Goal: Download file/media

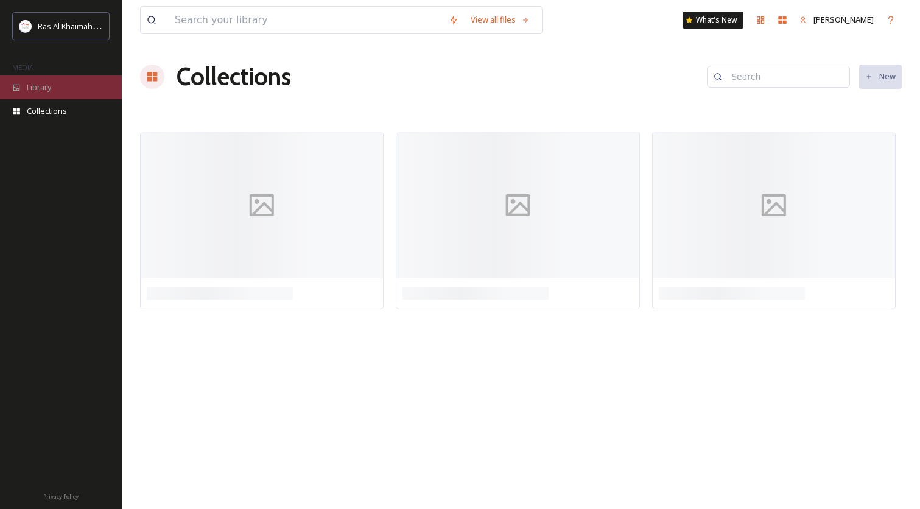
click at [57, 94] on div "Library" at bounding box center [61, 88] width 122 height 24
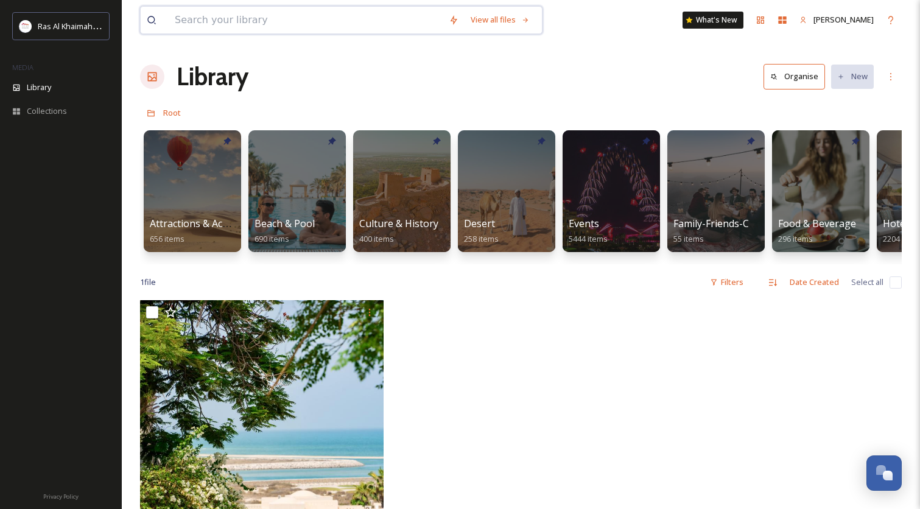
click at [245, 24] on input at bounding box center [306, 20] width 274 height 27
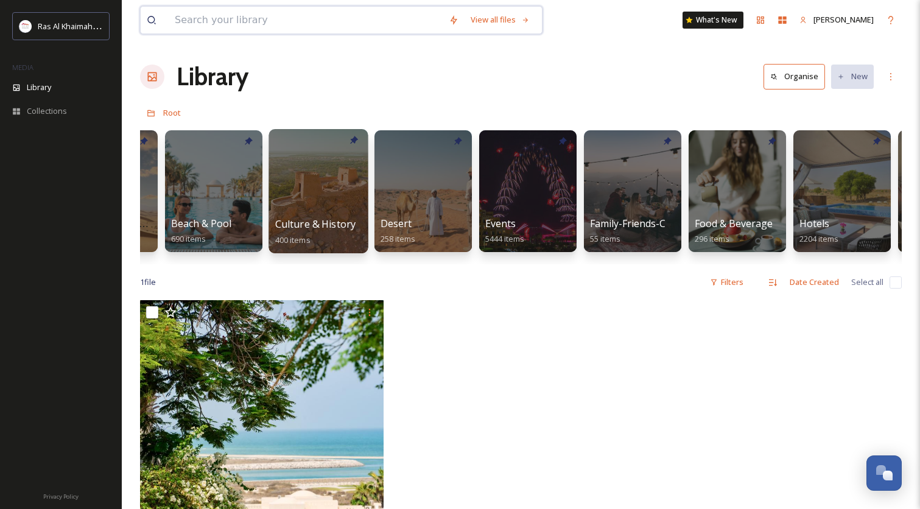
scroll to position [0, 81]
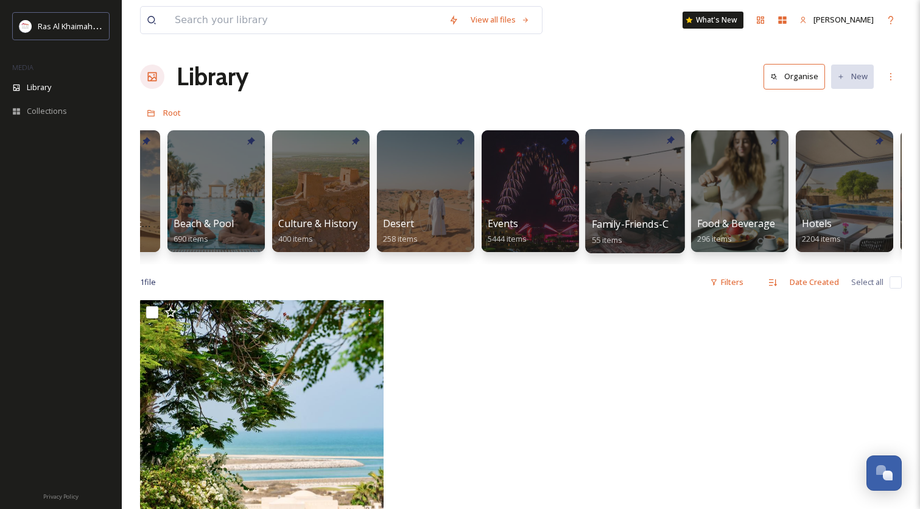
click at [632, 212] on div at bounding box center [634, 191] width 99 height 124
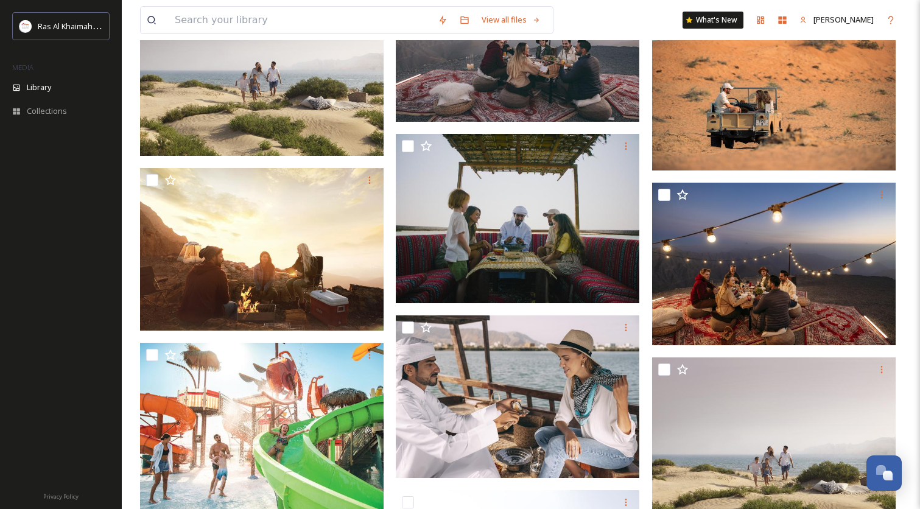
scroll to position [3066, 0]
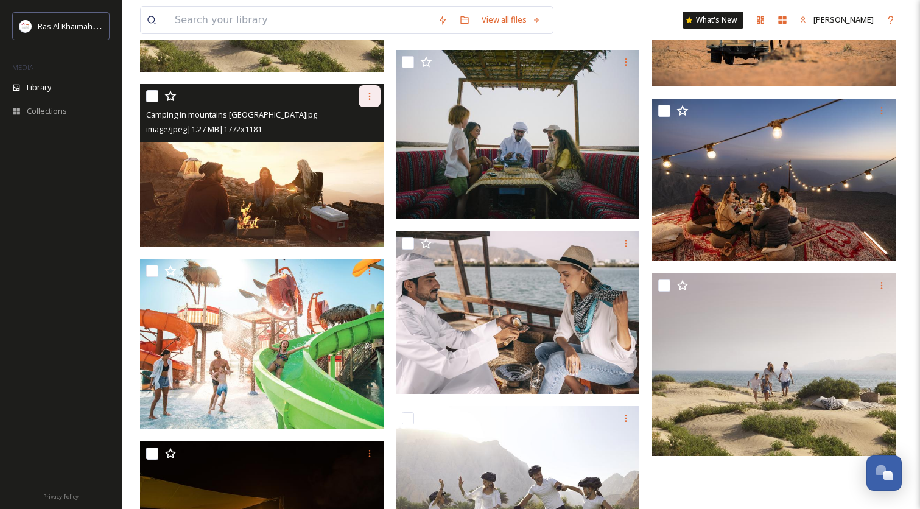
click at [372, 98] on icon at bounding box center [370, 96] width 10 height 10
click at [342, 147] on span "Download" at bounding box center [355, 147] width 37 height 12
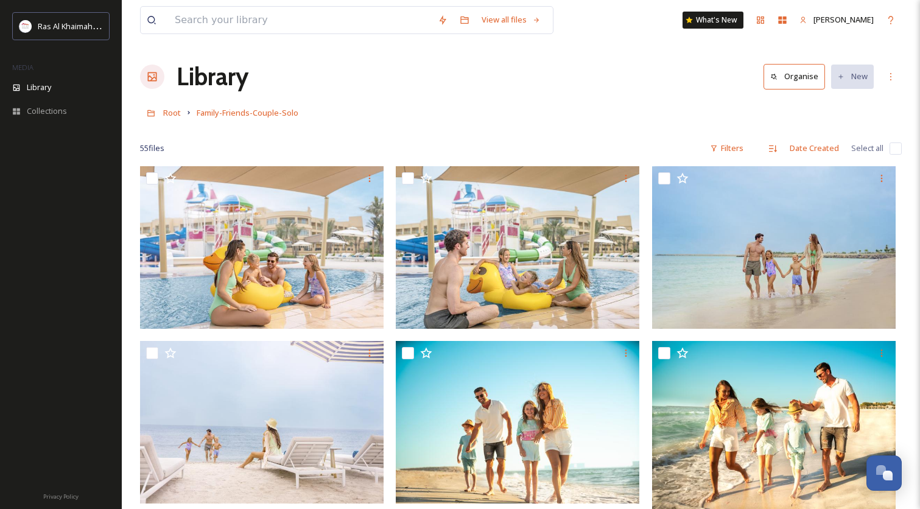
scroll to position [0, 0]
click at [176, 117] on span "Root" at bounding box center [172, 112] width 18 height 11
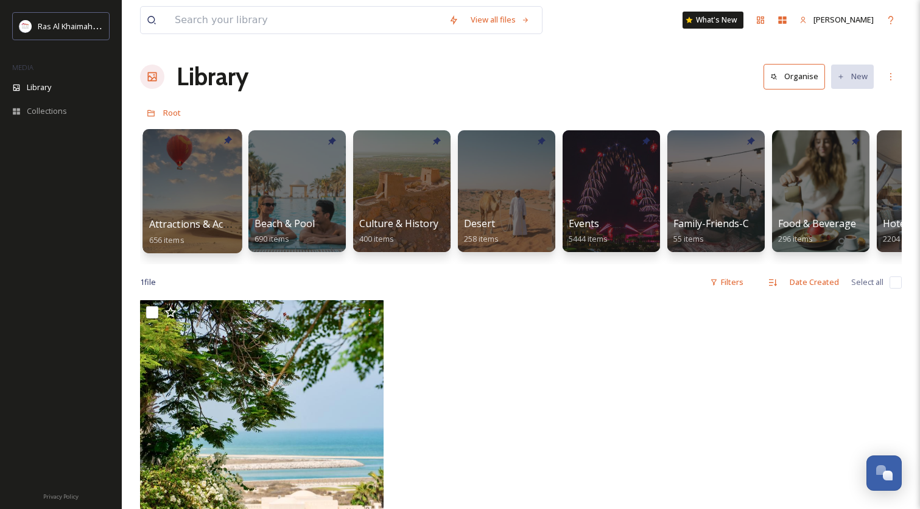
click at [161, 206] on div at bounding box center [191, 191] width 99 height 124
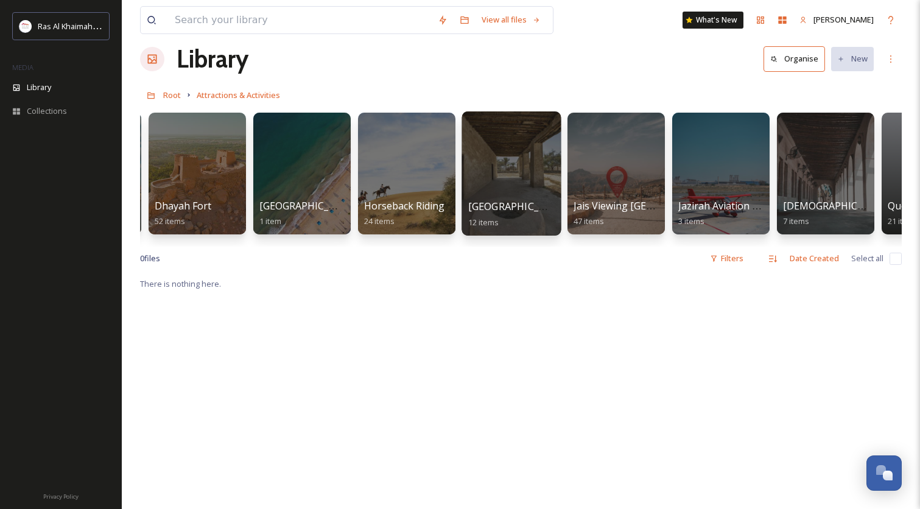
scroll to position [0, 738]
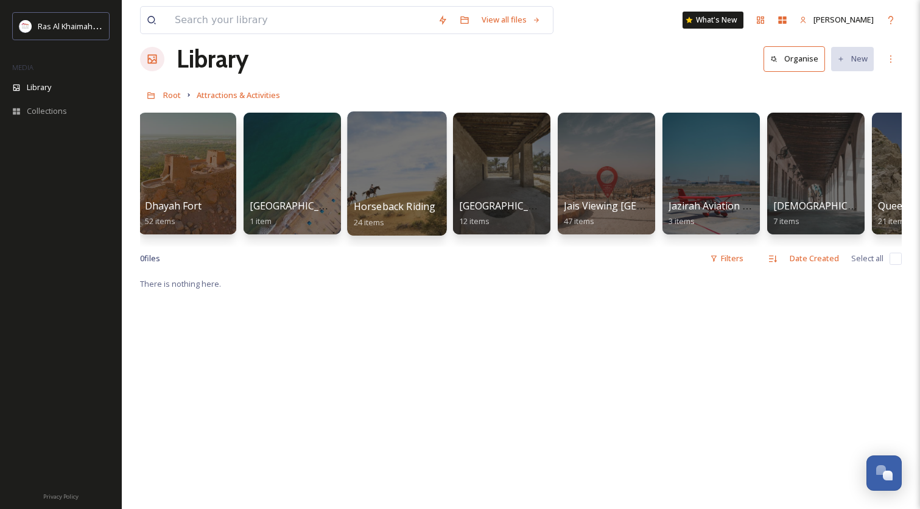
click at [402, 171] on div at bounding box center [396, 173] width 99 height 124
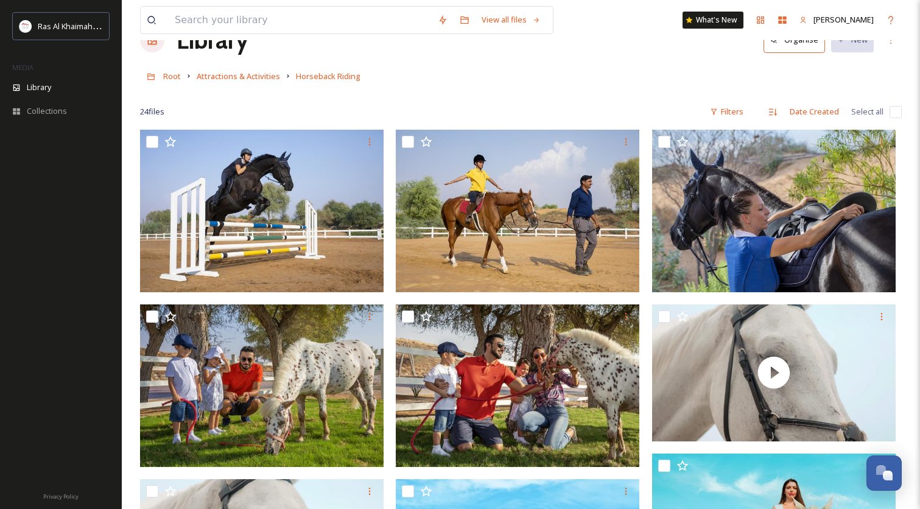
scroll to position [36, 0]
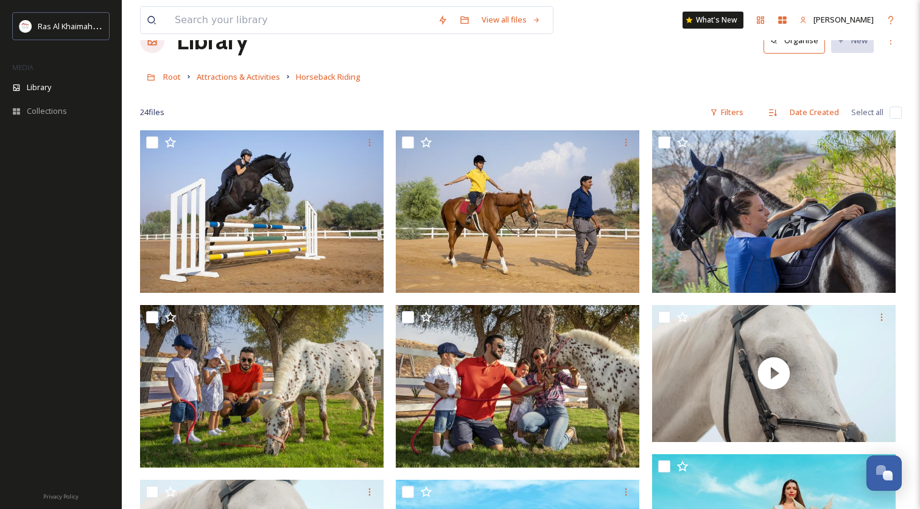
click at [261, 81] on span "Attractions & Activities" at bounding box center [238, 76] width 83 height 11
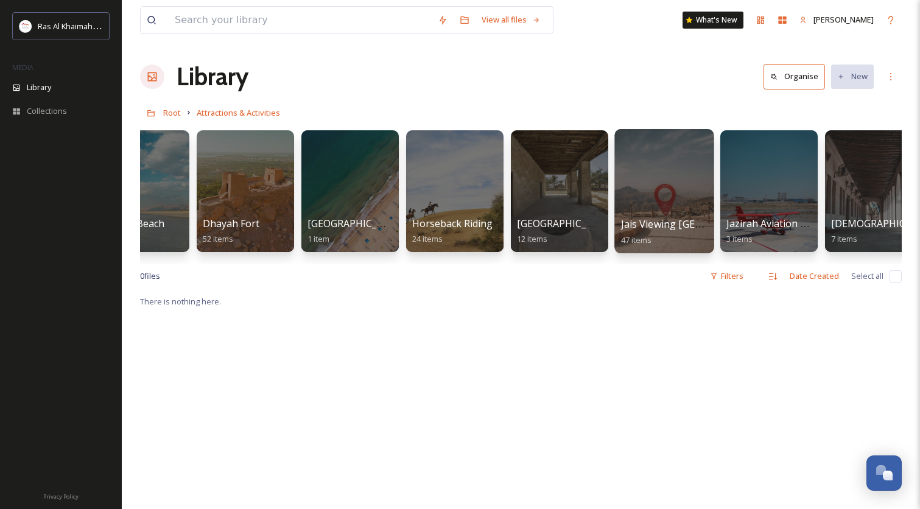
scroll to position [0, 894]
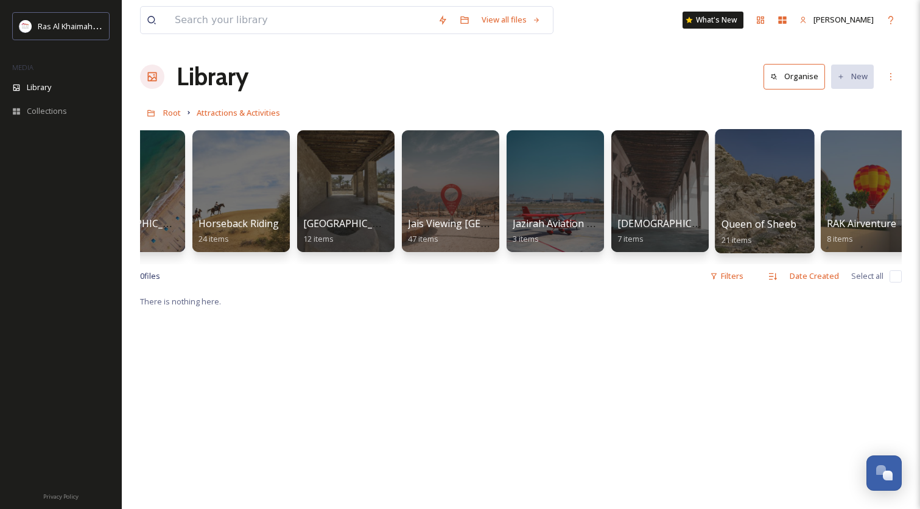
click at [758, 211] on div at bounding box center [764, 191] width 99 height 124
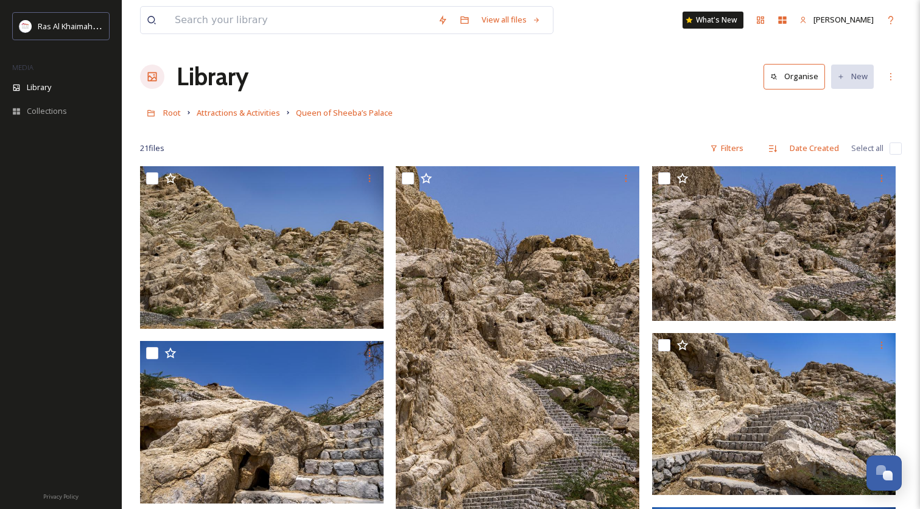
click at [263, 106] on link "Attractions & Activities" at bounding box center [238, 112] width 83 height 15
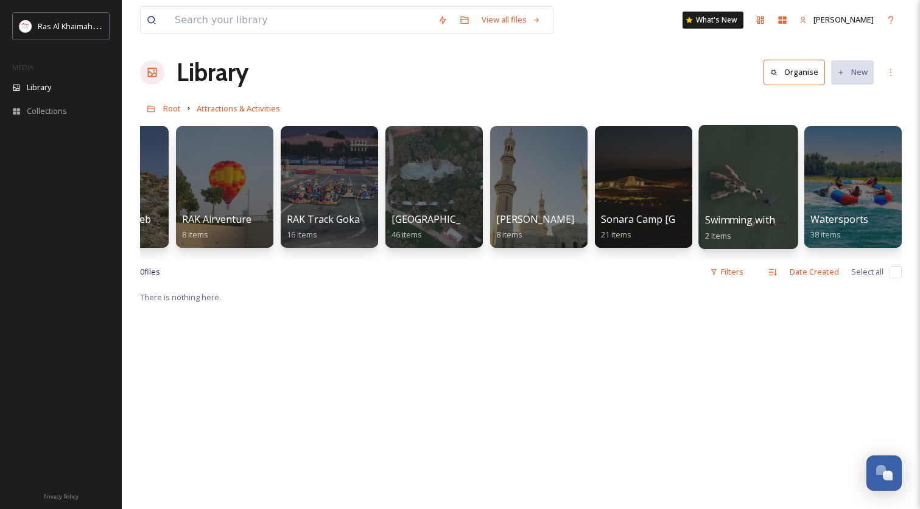
scroll to position [4, 0]
click at [710, 182] on div at bounding box center [747, 187] width 99 height 124
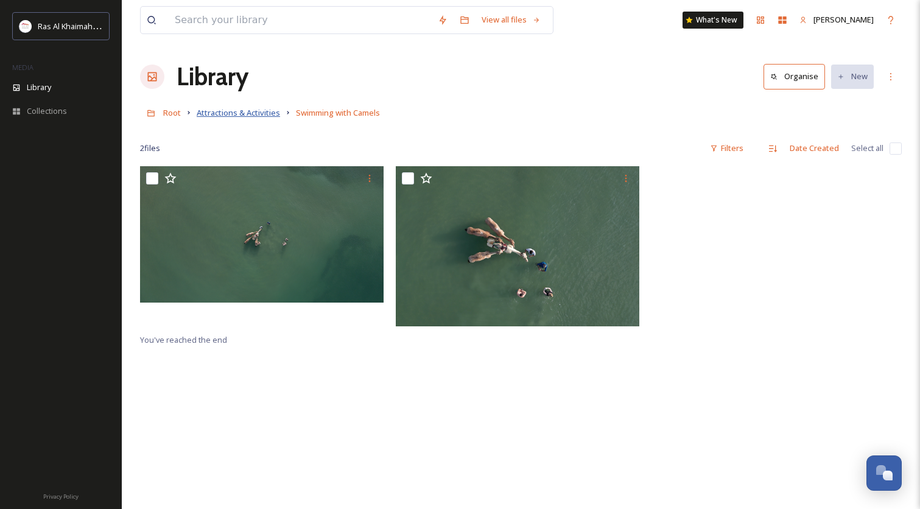
click at [261, 116] on span "Attractions & Activities" at bounding box center [238, 112] width 83 height 11
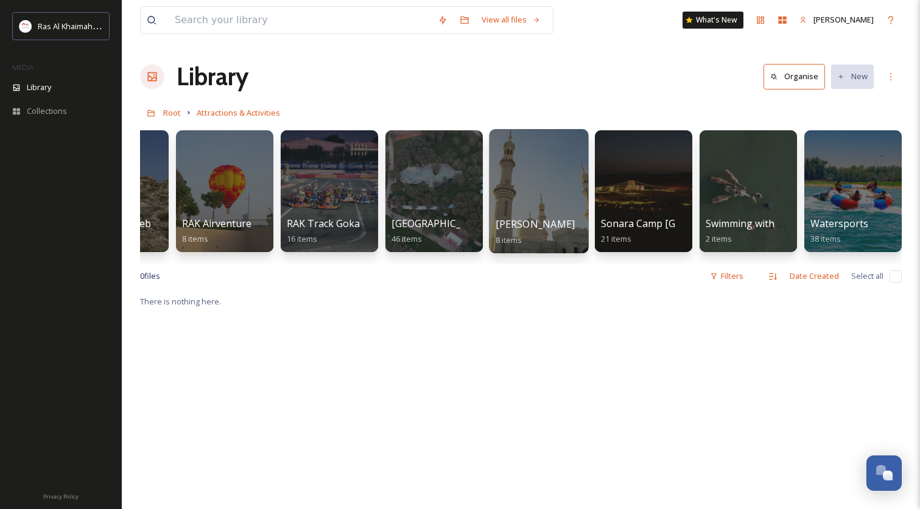
scroll to position [1, 0]
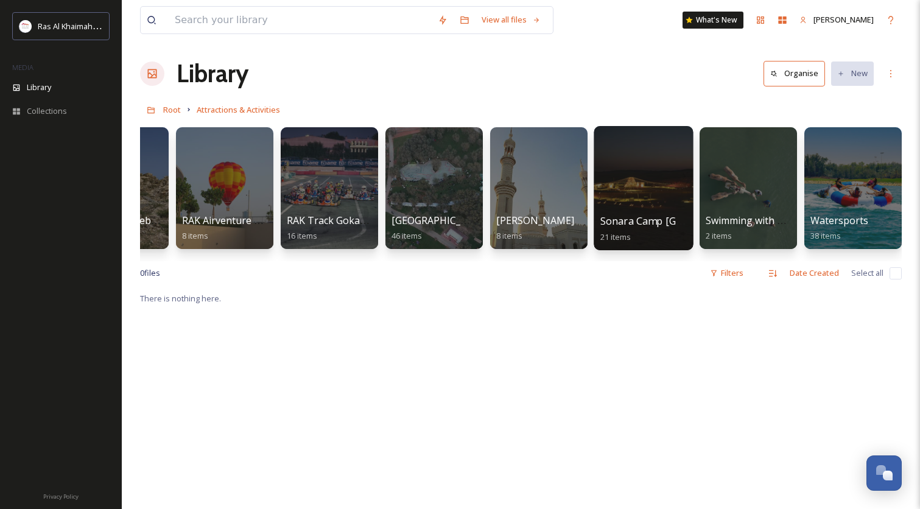
click at [659, 194] on div at bounding box center [643, 188] width 99 height 124
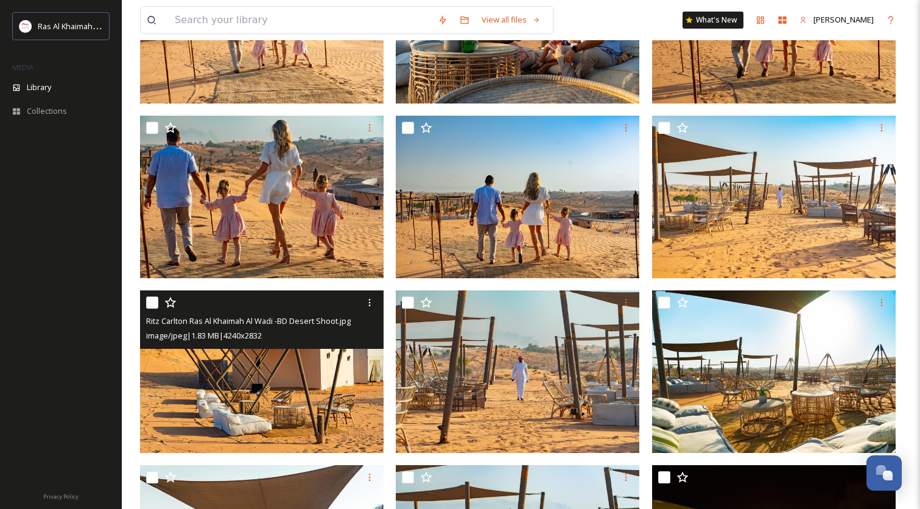
scroll to position [747, 0]
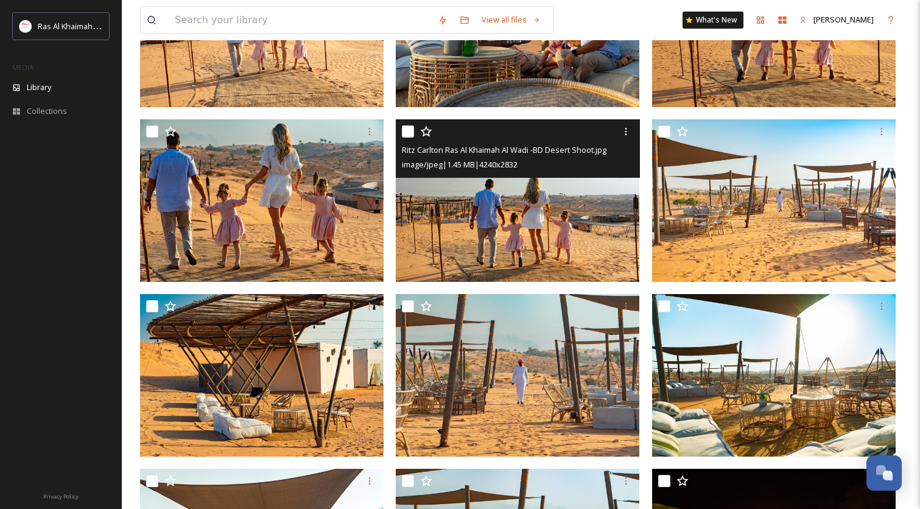
click at [577, 258] on img at bounding box center [518, 200] width 244 height 163
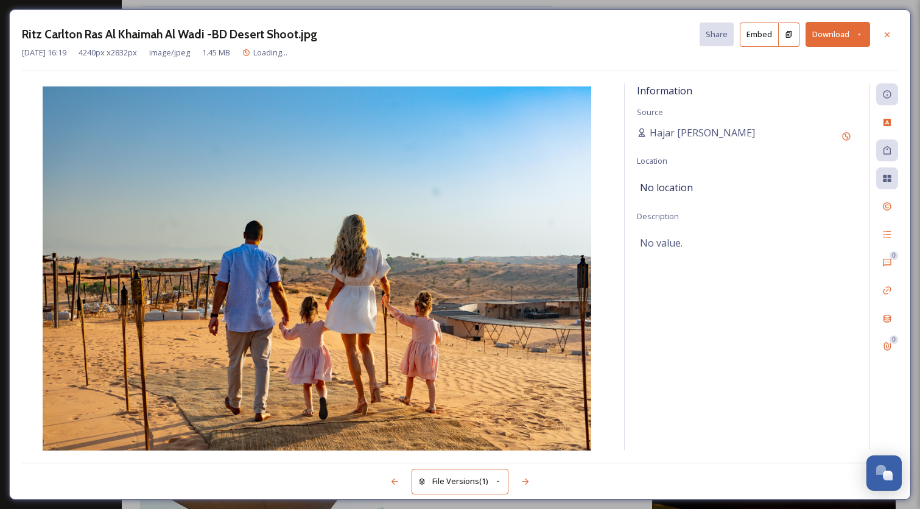
click at [834, 37] on button "Download" at bounding box center [838, 34] width 65 height 25
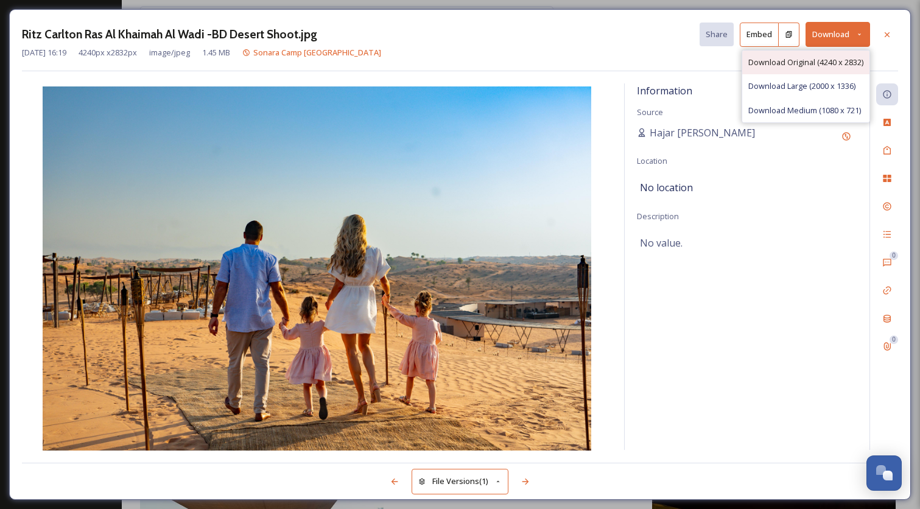
click at [807, 60] on span "Download Original (4240 x 2832)" at bounding box center [805, 63] width 115 height 12
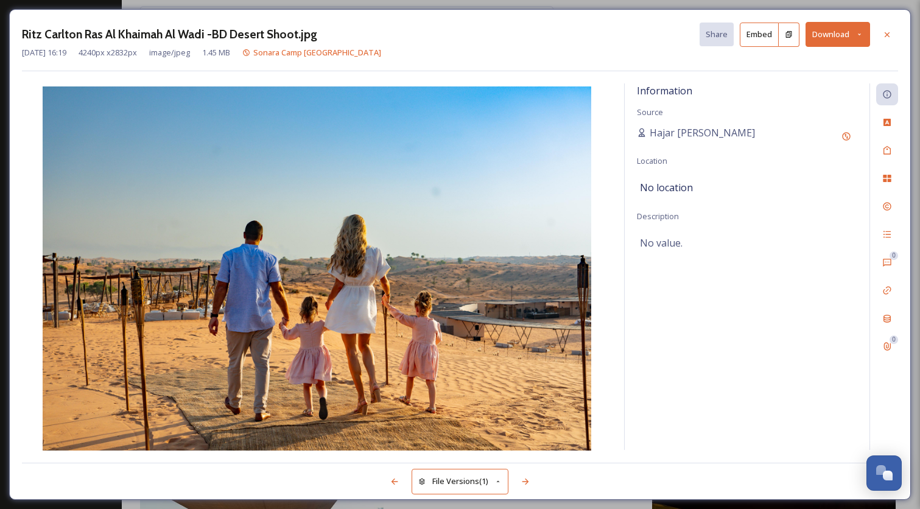
click at [884, 31] on icon at bounding box center [887, 35] width 10 height 10
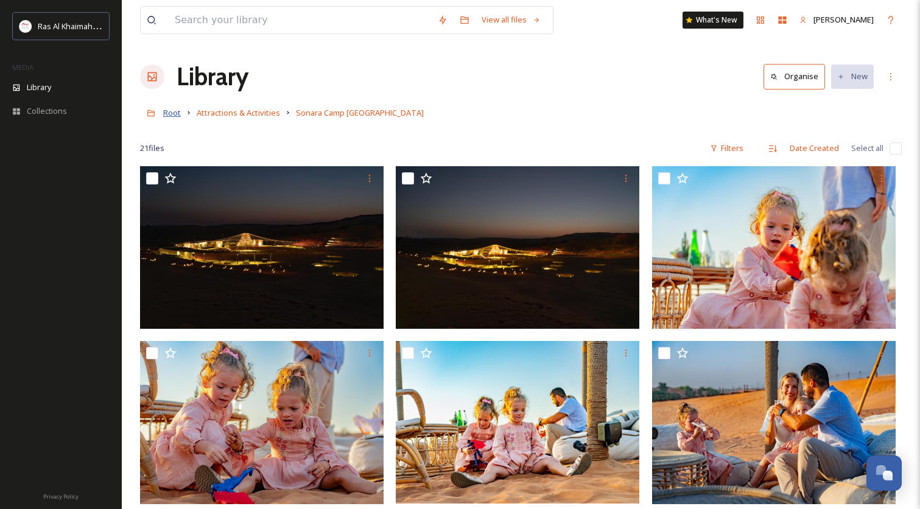
click at [172, 114] on span "Root" at bounding box center [172, 112] width 18 height 11
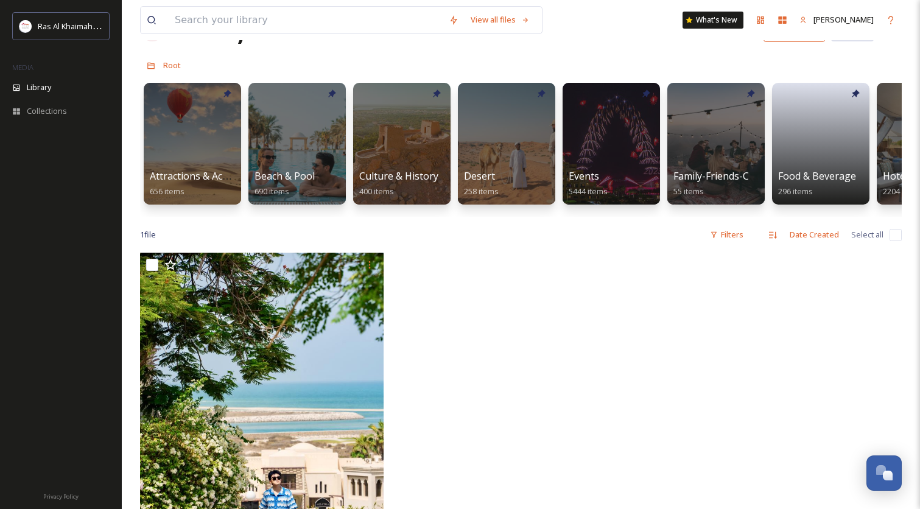
scroll to position [43, 0]
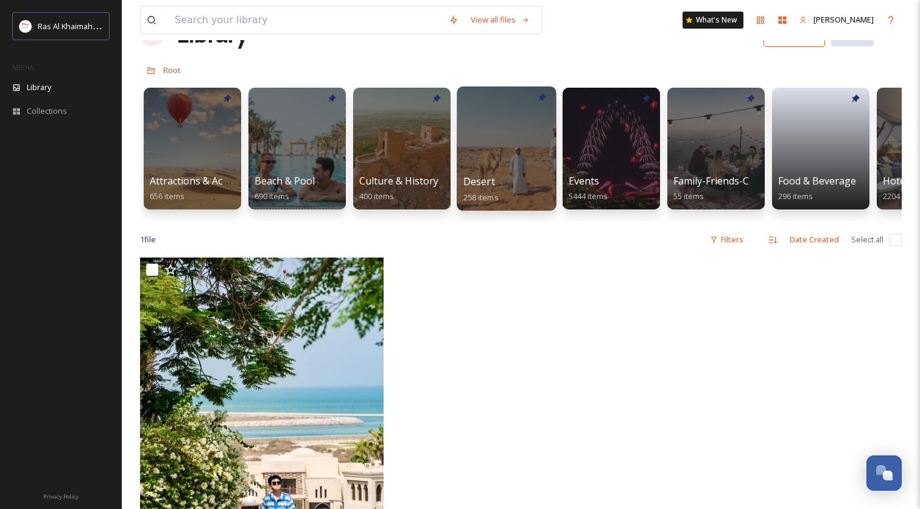
click at [513, 160] on div at bounding box center [506, 148] width 99 height 124
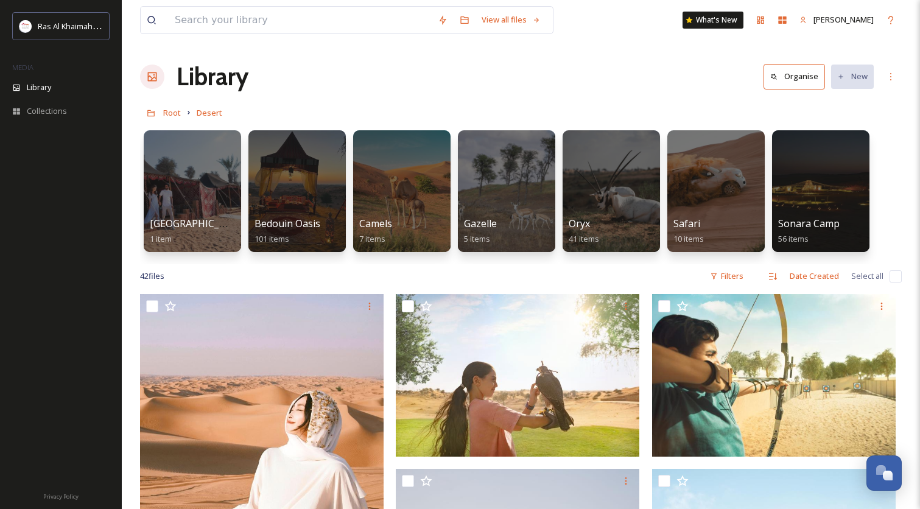
click at [178, 107] on link "Root" at bounding box center [172, 112] width 18 height 15
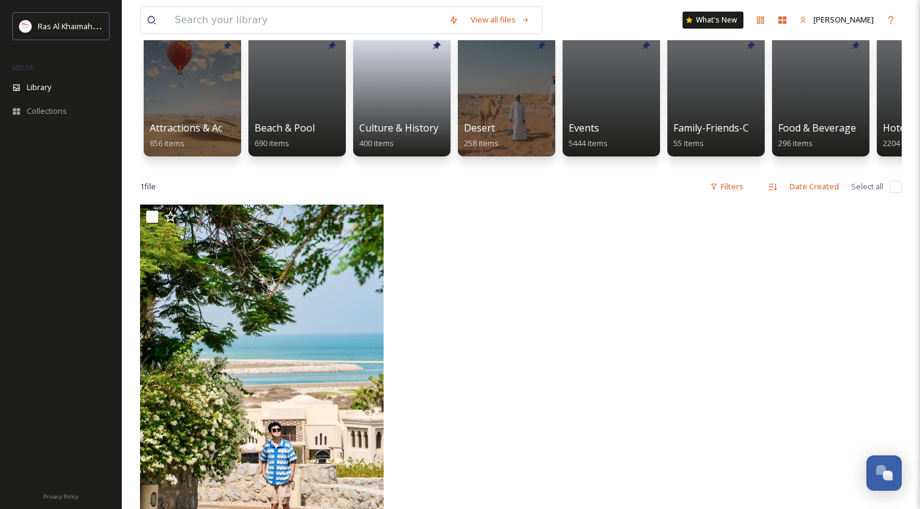
scroll to position [20, 0]
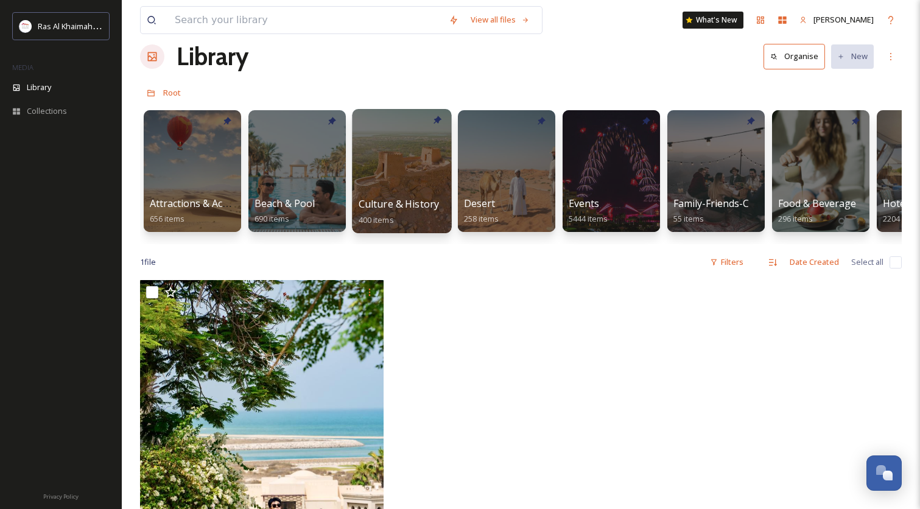
click at [429, 194] on div at bounding box center [401, 171] width 99 height 124
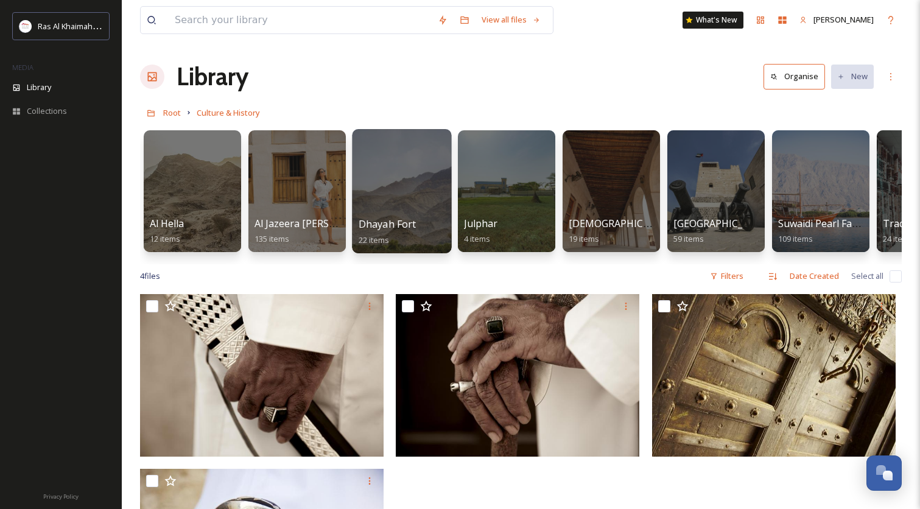
click at [385, 189] on div at bounding box center [401, 191] width 99 height 124
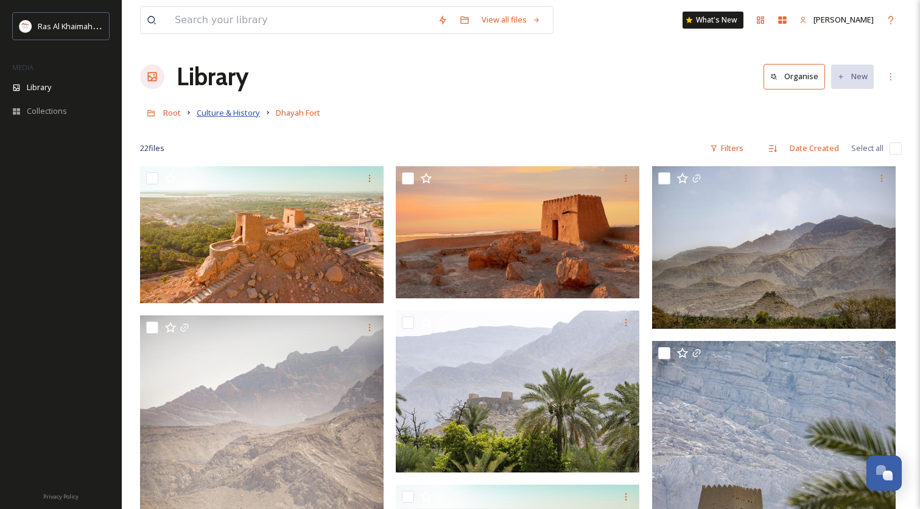
click at [230, 118] on span "Culture & History" at bounding box center [228, 112] width 63 height 11
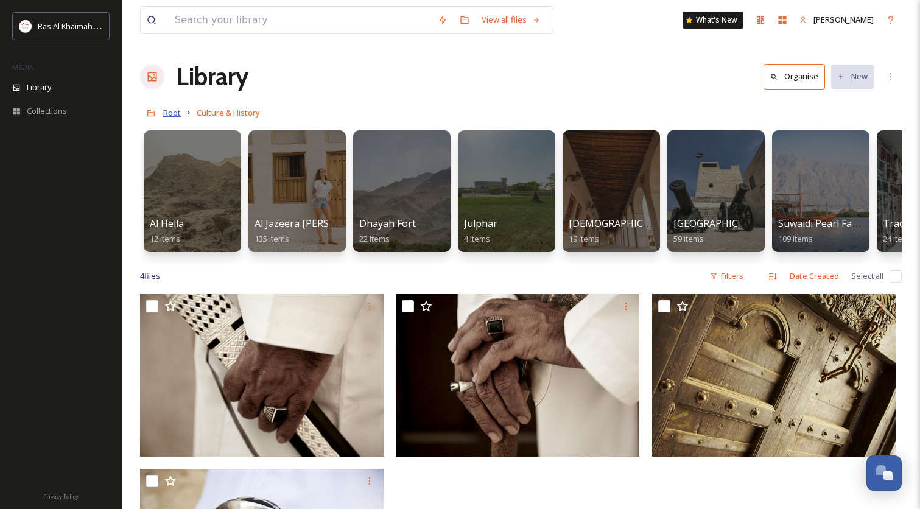
click at [169, 114] on span "Root" at bounding box center [172, 112] width 18 height 11
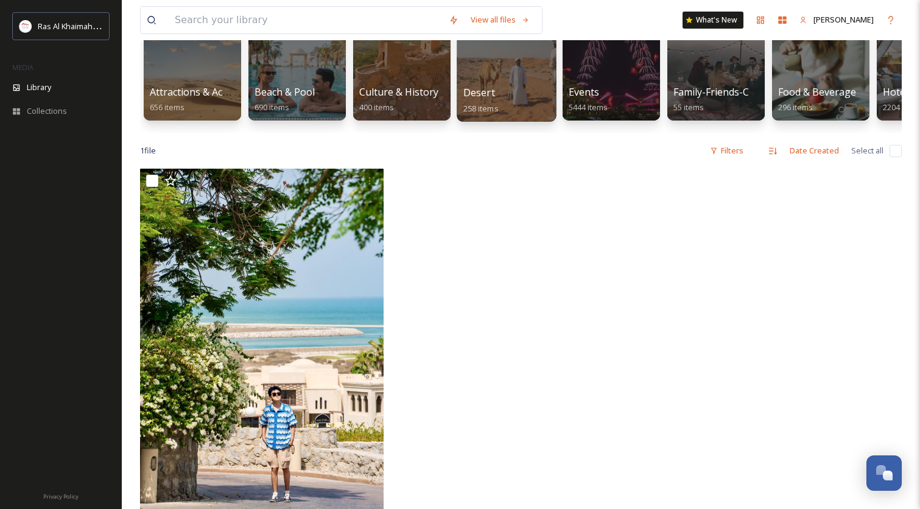
scroll to position [132, 0]
click at [497, 82] on div at bounding box center [506, 60] width 99 height 124
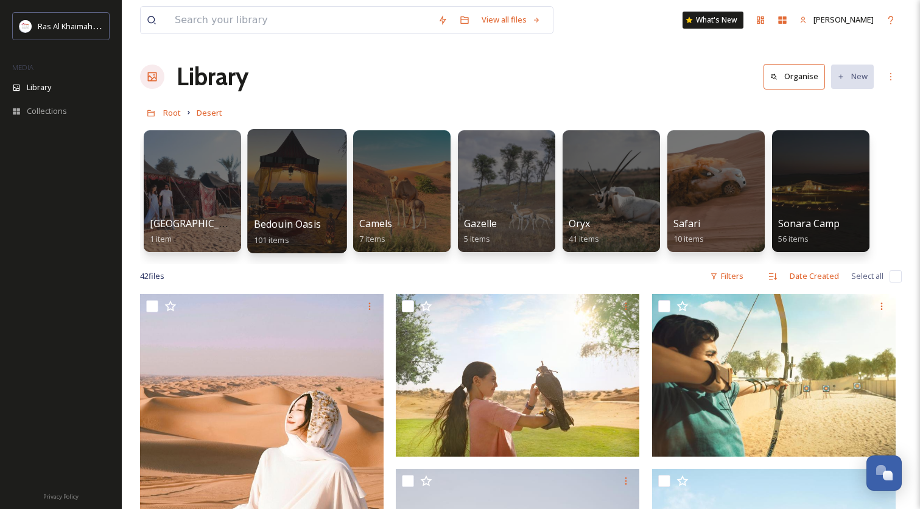
scroll to position [1, 0]
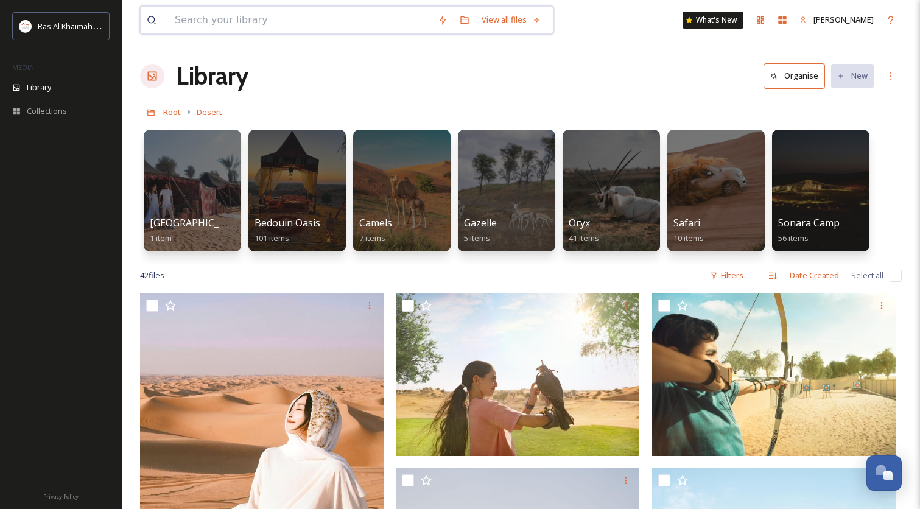
click at [312, 25] on input at bounding box center [300, 20] width 263 height 27
type input "adventure"
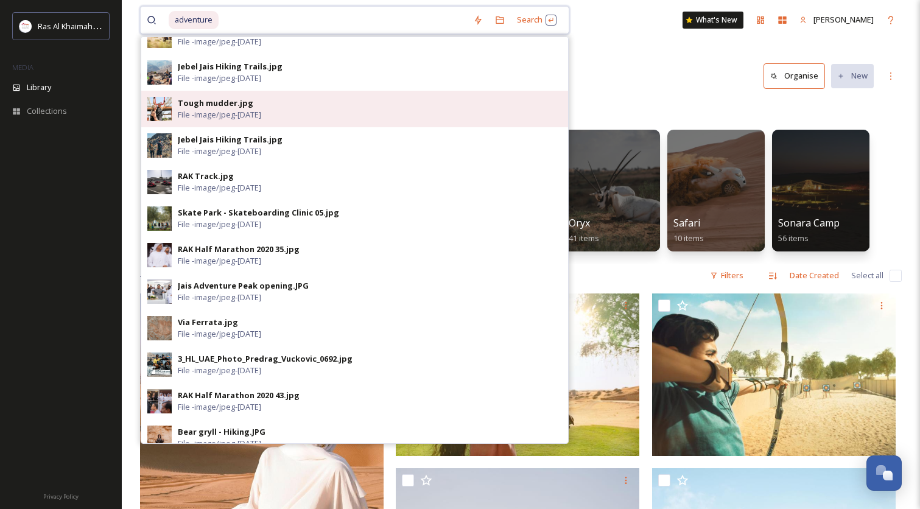
scroll to position [350, 0]
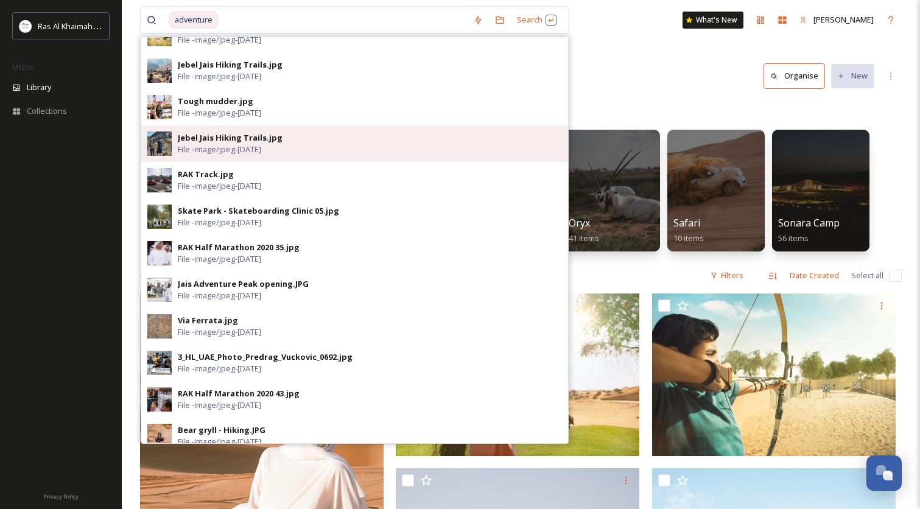
click at [242, 149] on span "File - image/jpeg - [DATE]" at bounding box center [219, 150] width 83 height 12
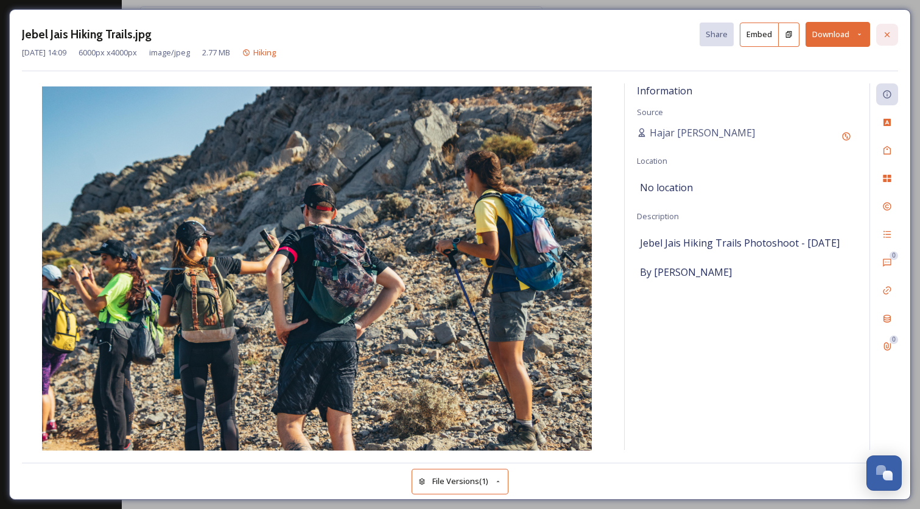
click at [890, 27] on div at bounding box center [887, 35] width 22 height 22
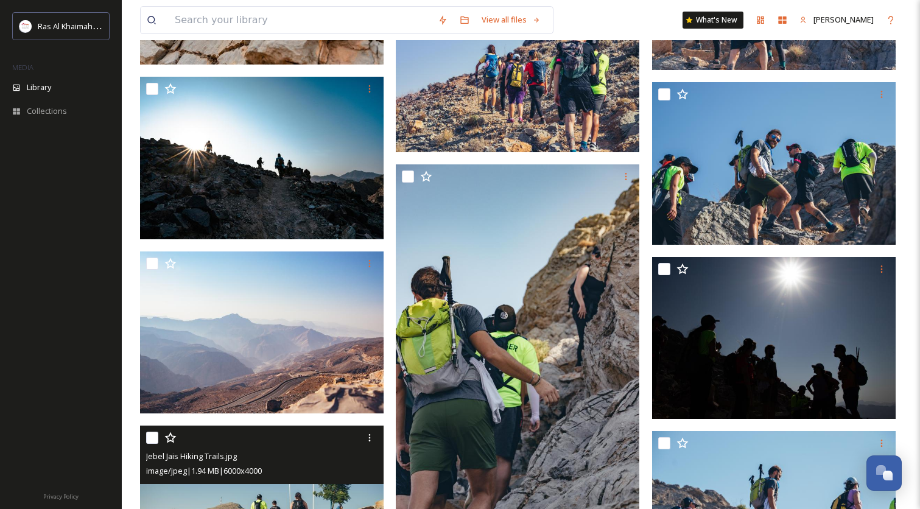
scroll to position [9889, 0]
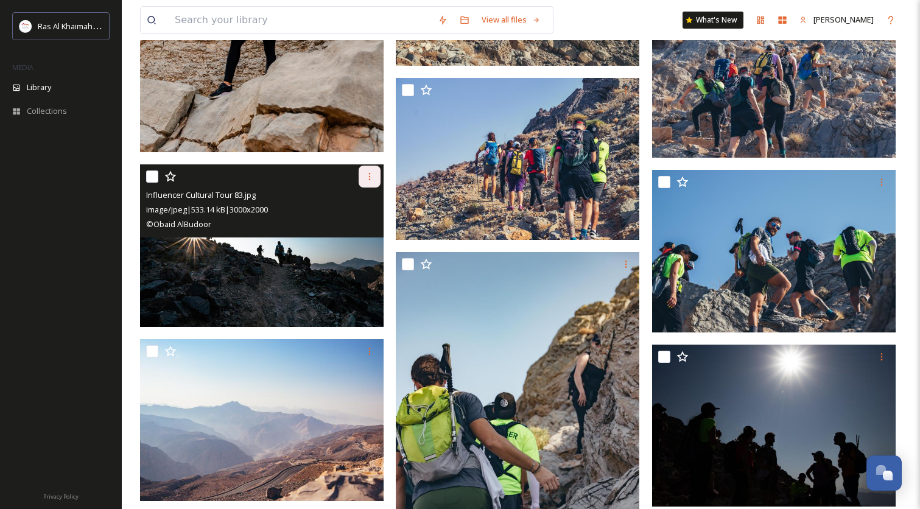
click at [370, 174] on icon at bounding box center [370, 176] width 2 height 7
click at [348, 225] on span "Download" at bounding box center [355, 227] width 37 height 12
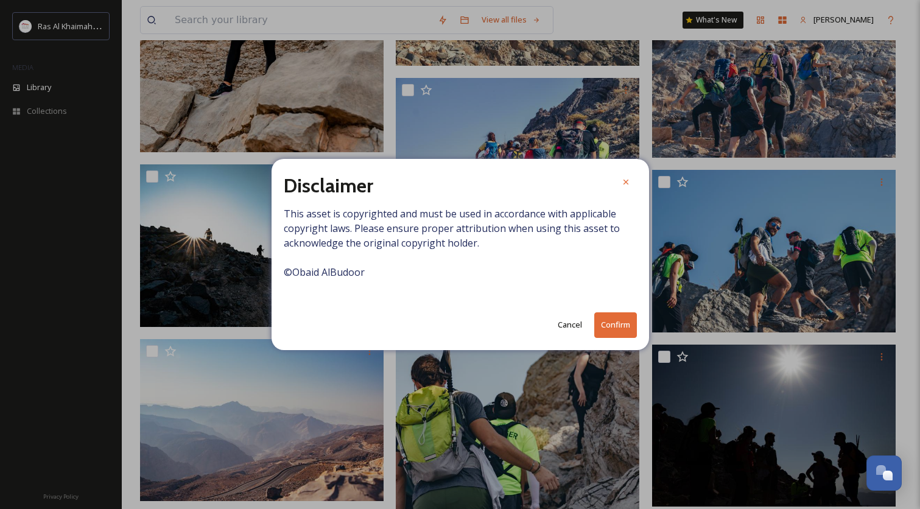
drag, startPoint x: 625, startPoint y: 324, endPoint x: 614, endPoint y: 322, distance: 10.5
click at [625, 324] on button "Confirm" at bounding box center [615, 324] width 43 height 25
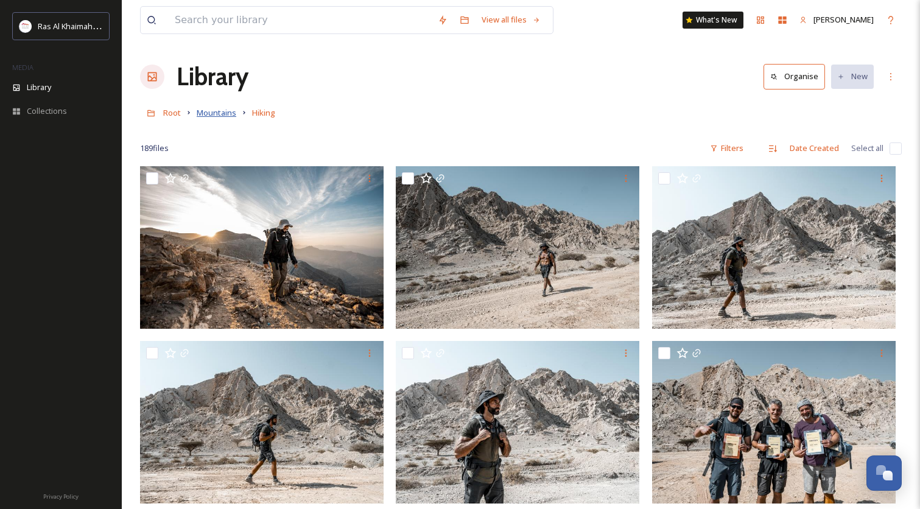
scroll to position [0, 0]
click at [223, 113] on span "Mountains" at bounding box center [217, 112] width 40 height 11
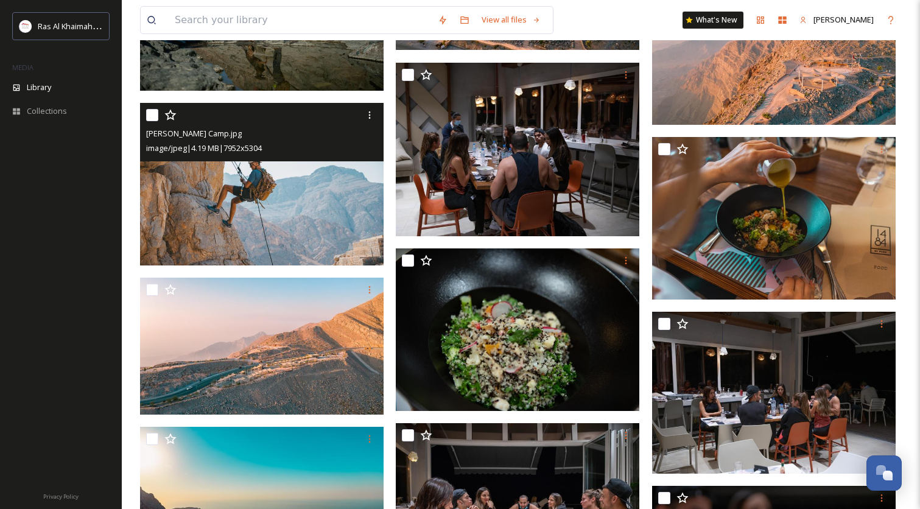
scroll to position [5348, 0]
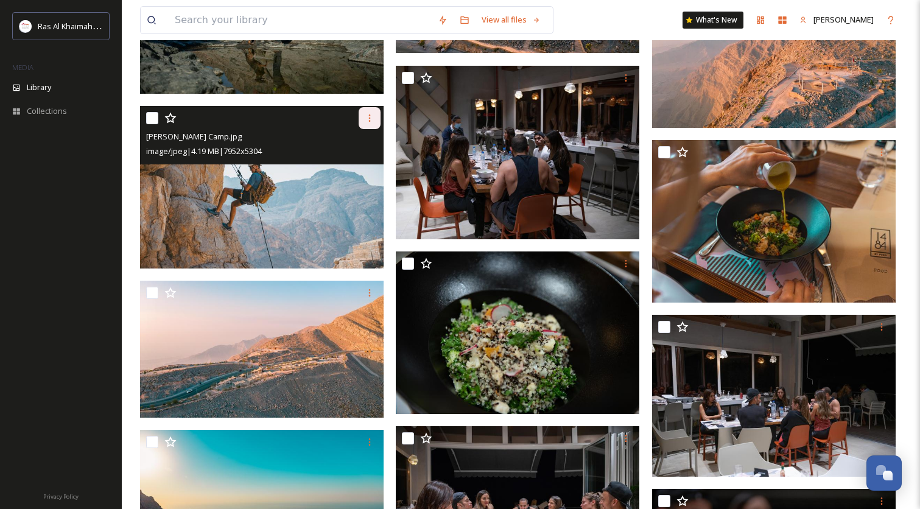
click at [373, 114] on icon at bounding box center [370, 118] width 10 height 10
click at [353, 170] on span "Download" at bounding box center [355, 169] width 37 height 12
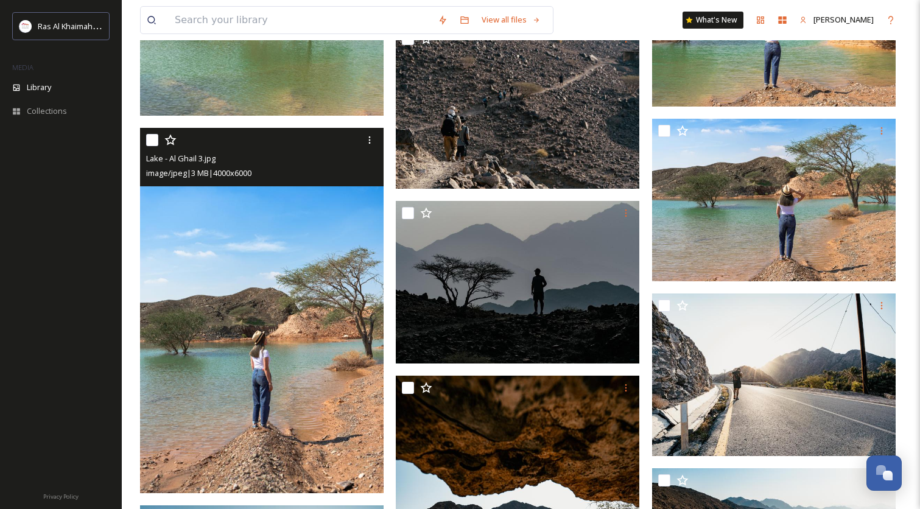
scroll to position [8236, 0]
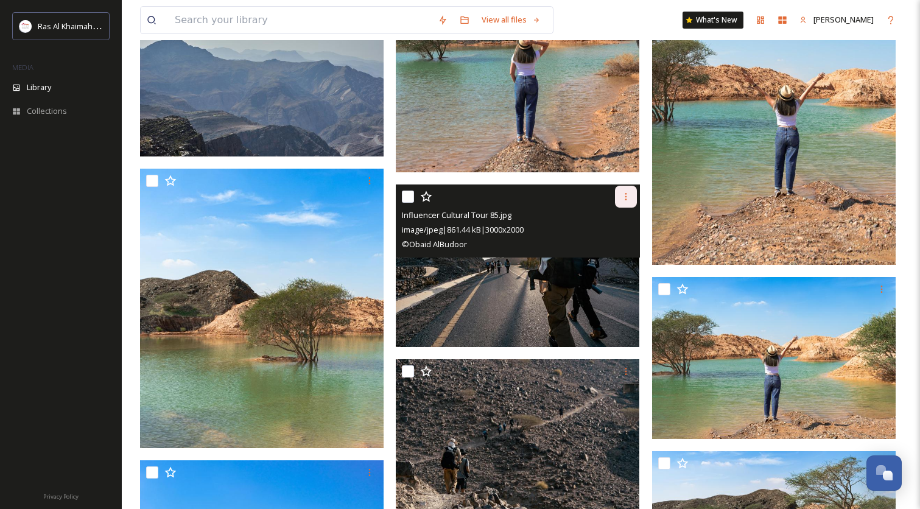
click at [625, 199] on icon at bounding box center [626, 196] width 2 height 7
click at [607, 250] on span "Download" at bounding box center [611, 247] width 37 height 12
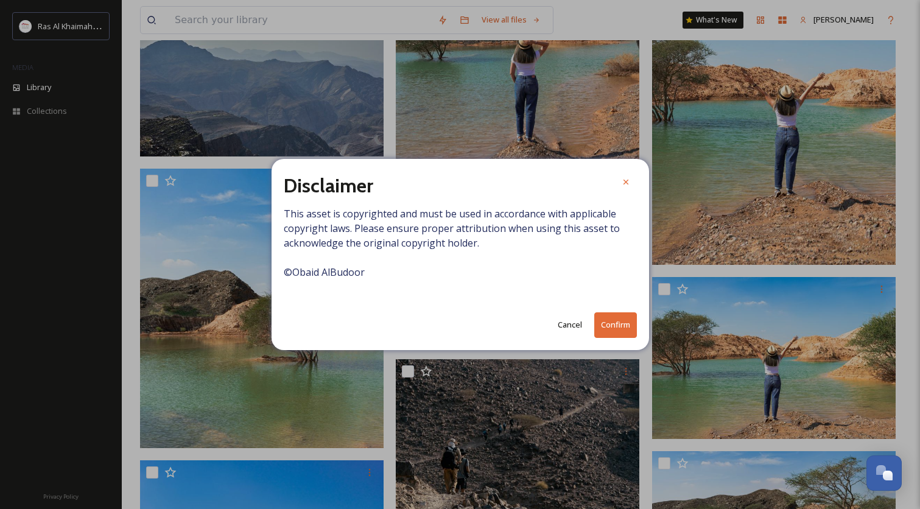
drag, startPoint x: 616, startPoint y: 326, endPoint x: 599, endPoint y: 323, distance: 17.3
click at [616, 326] on button "Confirm" at bounding box center [615, 324] width 43 height 25
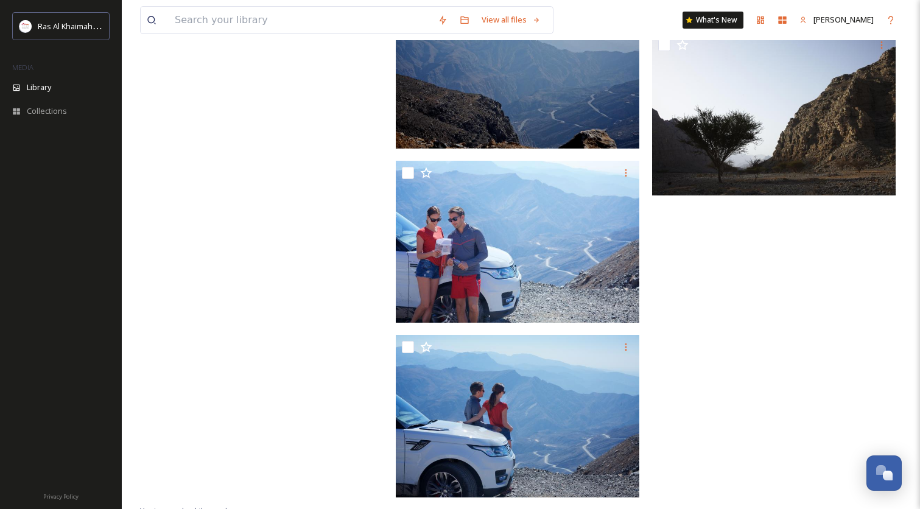
scroll to position [16225, 0]
